Goal: Information Seeking & Learning: Find specific page/section

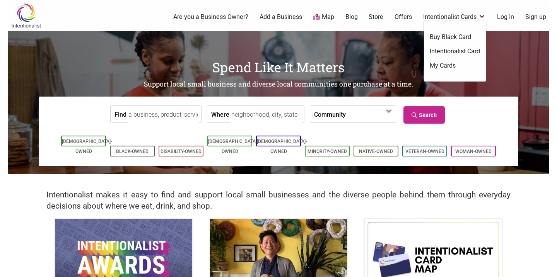
click at [452, 12] on div "0 Are you a Business Owner? Add a Business Map Blog Store Offers Intentionalist…" at bounding box center [310, 17] width 487 height 31
click at [442, 49] on link "Intentionalist Card" at bounding box center [455, 51] width 50 height 9
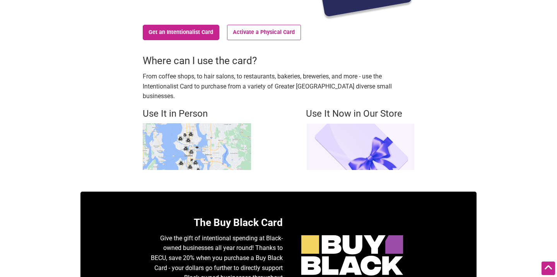
scroll to position [171, 0]
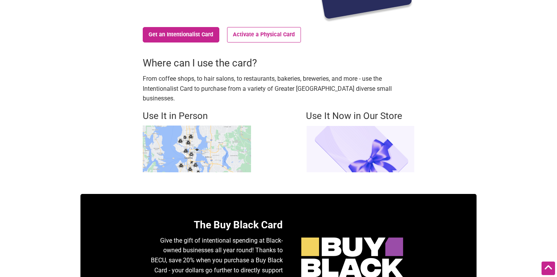
click at [202, 140] on img at bounding box center [197, 149] width 108 height 47
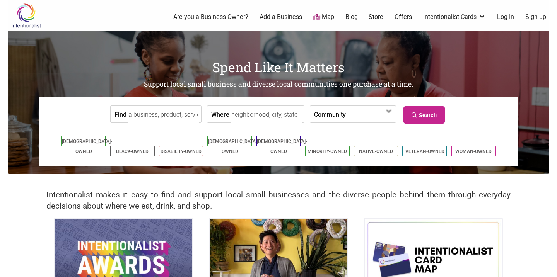
click at [377, 15] on link "Store" at bounding box center [376, 17] width 15 height 9
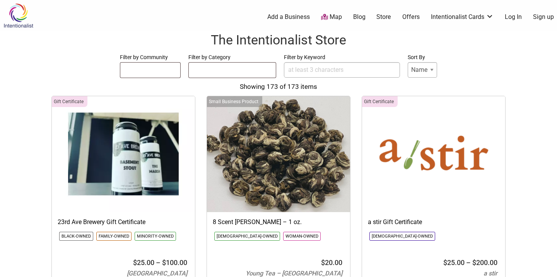
select select
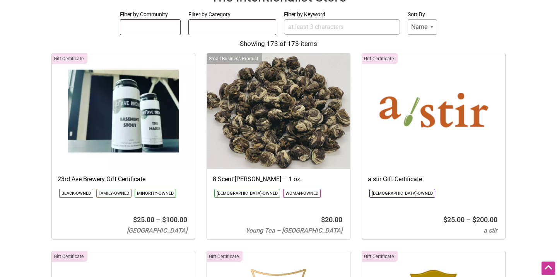
scroll to position [56, 0]
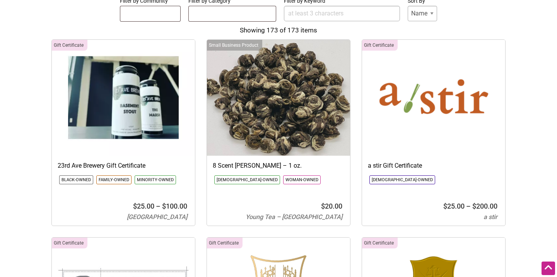
click at [285, 125] on img at bounding box center [278, 98] width 143 height 116
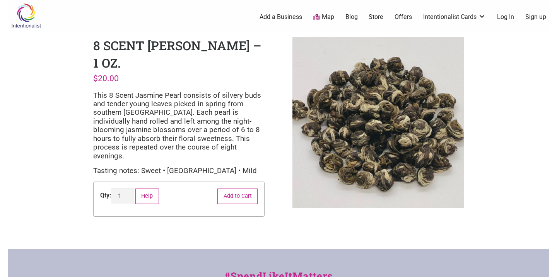
click at [28, 26] on img at bounding box center [26, 15] width 37 height 25
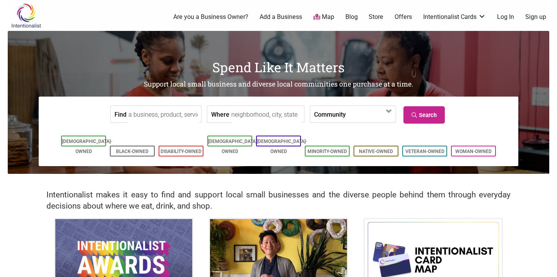
click at [165, 115] on input "Find" at bounding box center [163, 114] width 71 height 17
click at [159, 135] on div "Cocoa Legato" at bounding box center [162, 132] width 60 height 15
type input "Cocoa Legato"
click at [423, 115] on link "Search" at bounding box center [423, 114] width 41 height 17
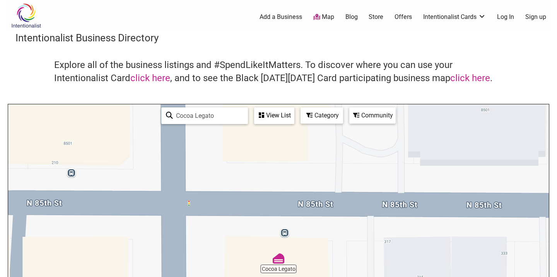
click at [279, 264] on img "Cocoa Legato" at bounding box center [279, 259] width 12 height 12
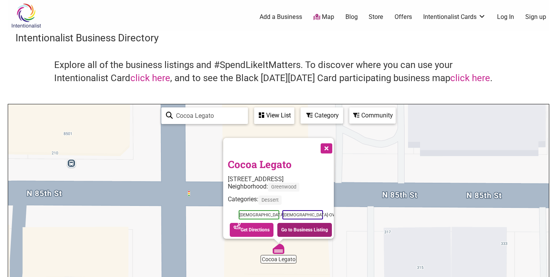
click at [293, 228] on link "Go to Business Listing" at bounding box center [304, 230] width 55 height 14
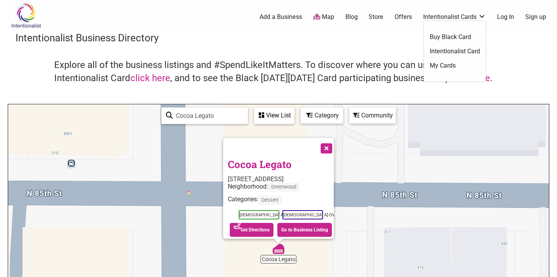
click at [404, 23] on div "0 Add a Business Map Blog Store Offers Intentionalist Cards Buy Black Card Inte…" at bounding box center [317, 17] width 474 height 31
click at [402, 19] on link "Offers" at bounding box center [402, 17] width 17 height 9
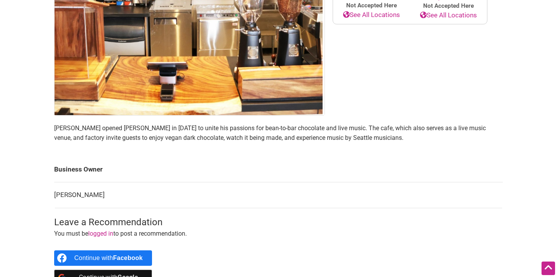
scroll to position [234, 0]
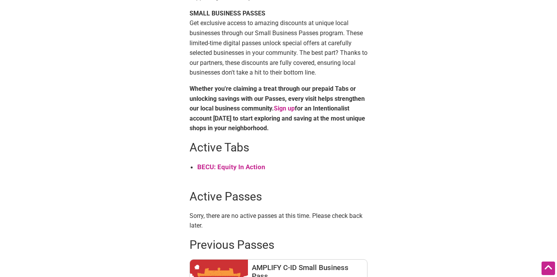
scroll to position [242, 0]
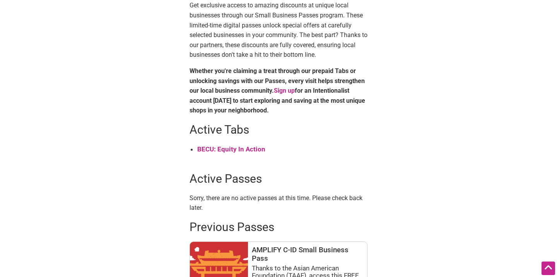
click at [251, 151] on strong "BECU: Equity In Action" at bounding box center [231, 149] width 68 height 8
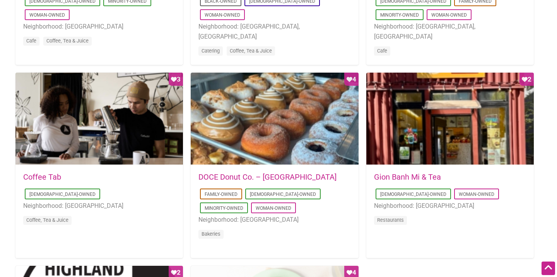
scroll to position [534, 0]
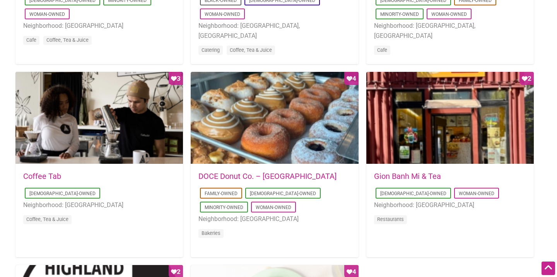
click at [273, 179] on link "DOCE Donut Co. – [GEOGRAPHIC_DATA]" at bounding box center [267, 176] width 138 height 9
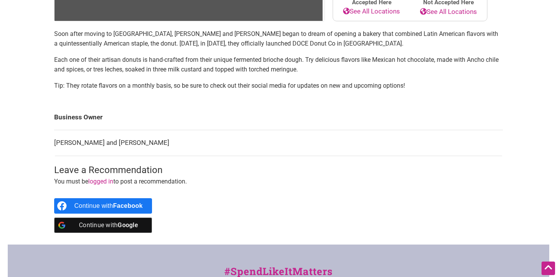
scroll to position [223, 0]
